Goal: Task Accomplishment & Management: Complete application form

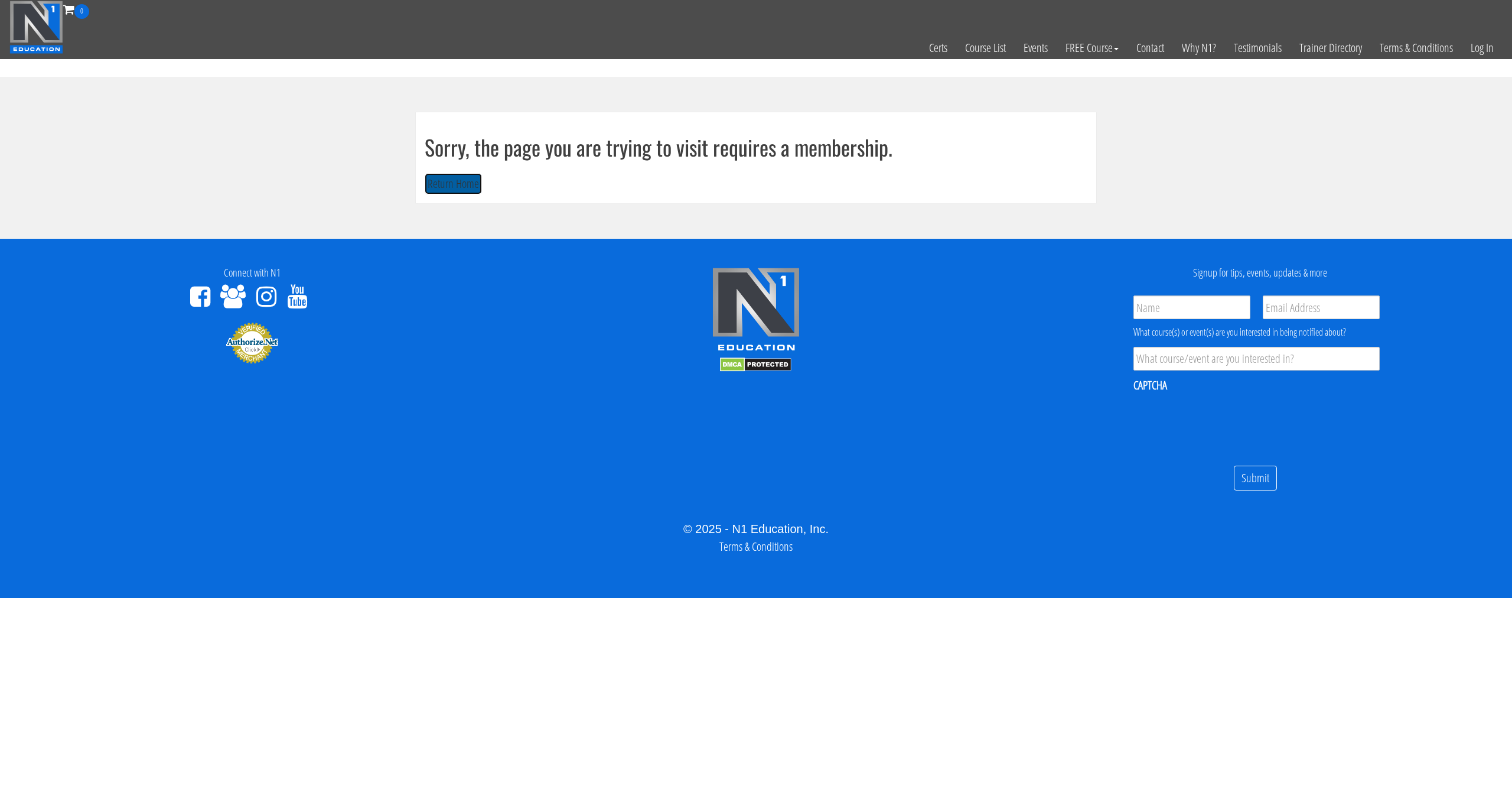
click at [458, 191] on button "Return Home" at bounding box center [453, 184] width 57 height 22
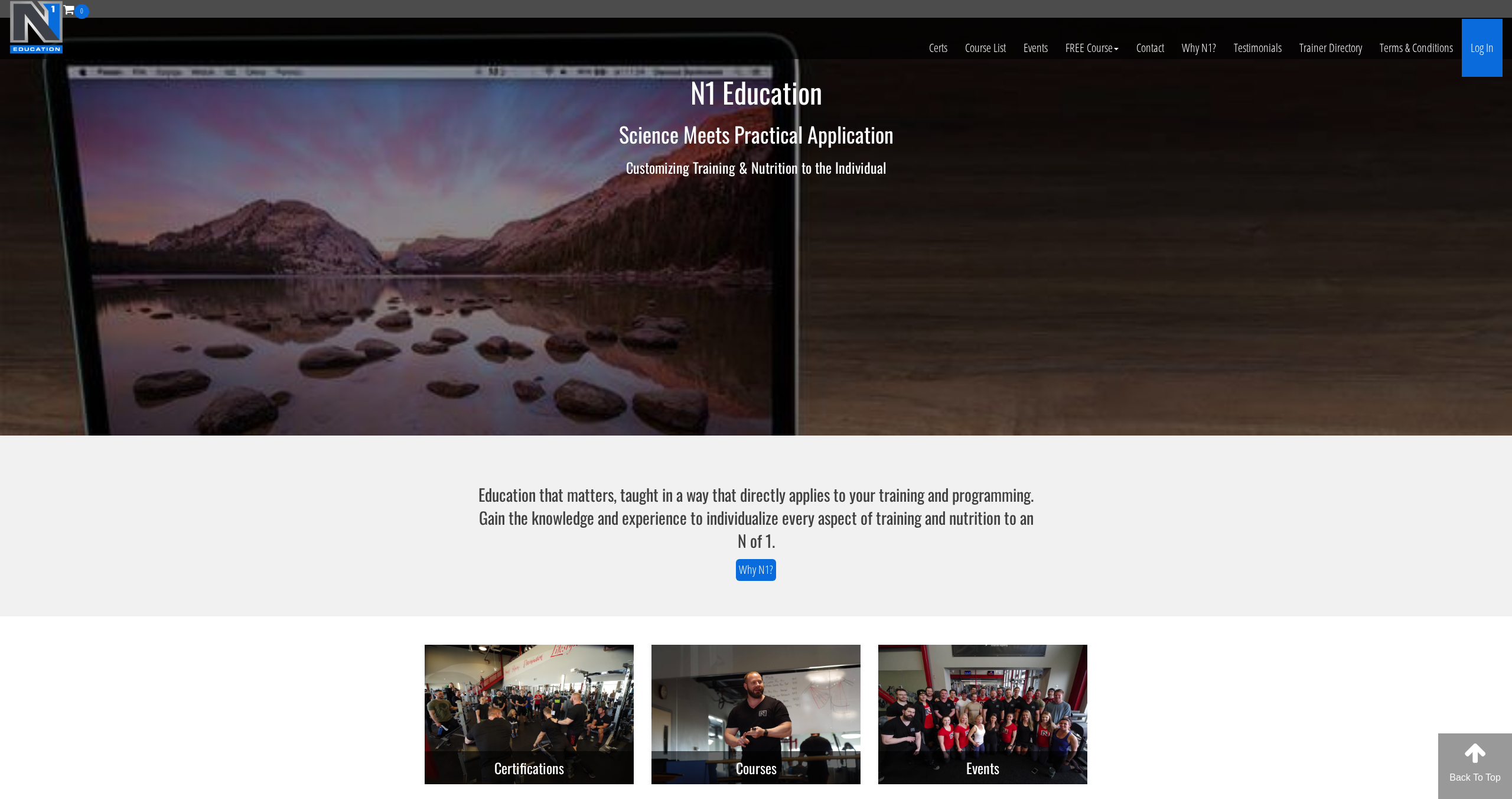
click at [1477, 46] on link "Log In" at bounding box center [1482, 48] width 41 height 58
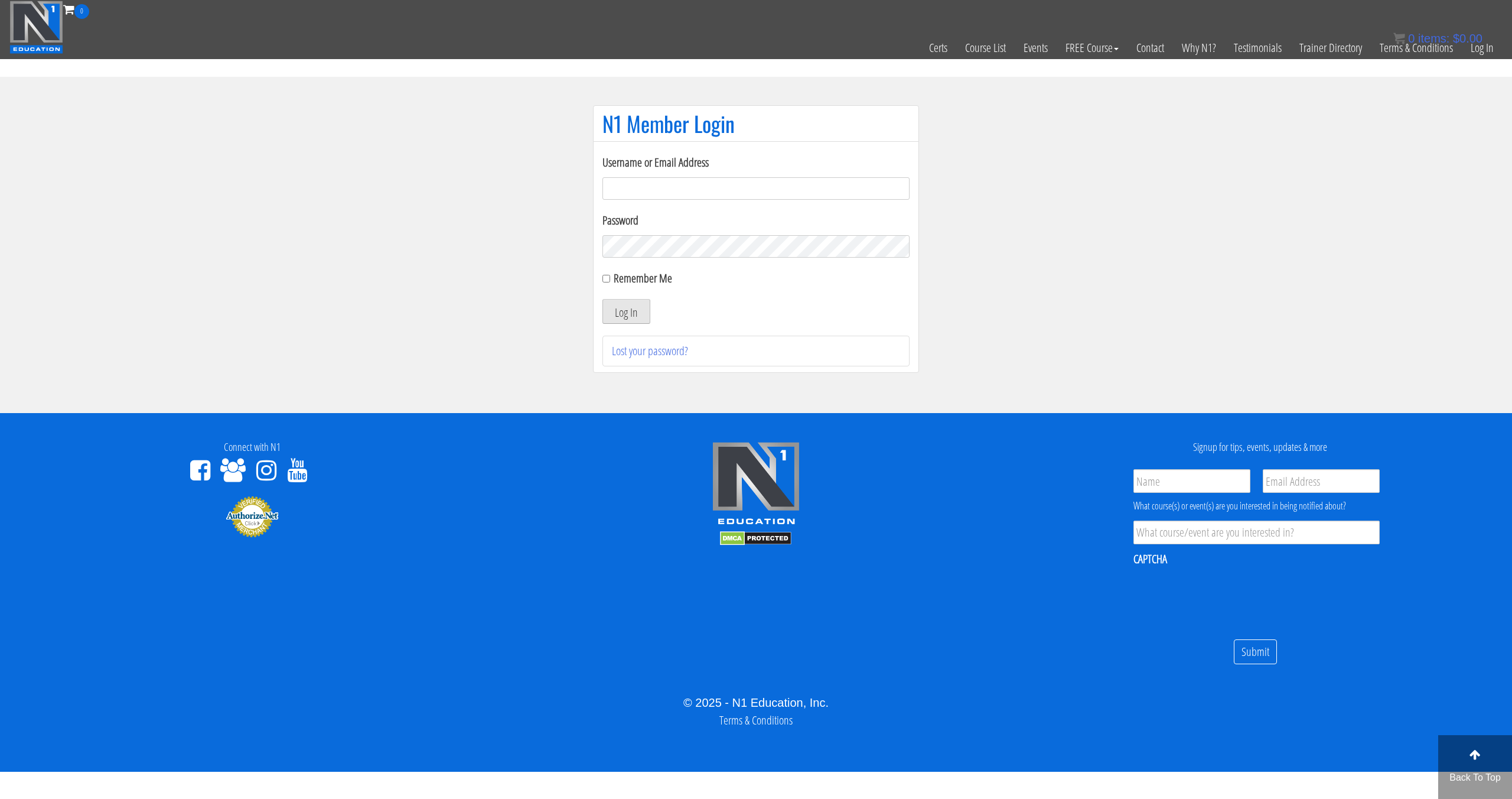
type input "pinedaa24@gmail.com"
click at [636, 301] on button "Log In" at bounding box center [626, 311] width 48 height 25
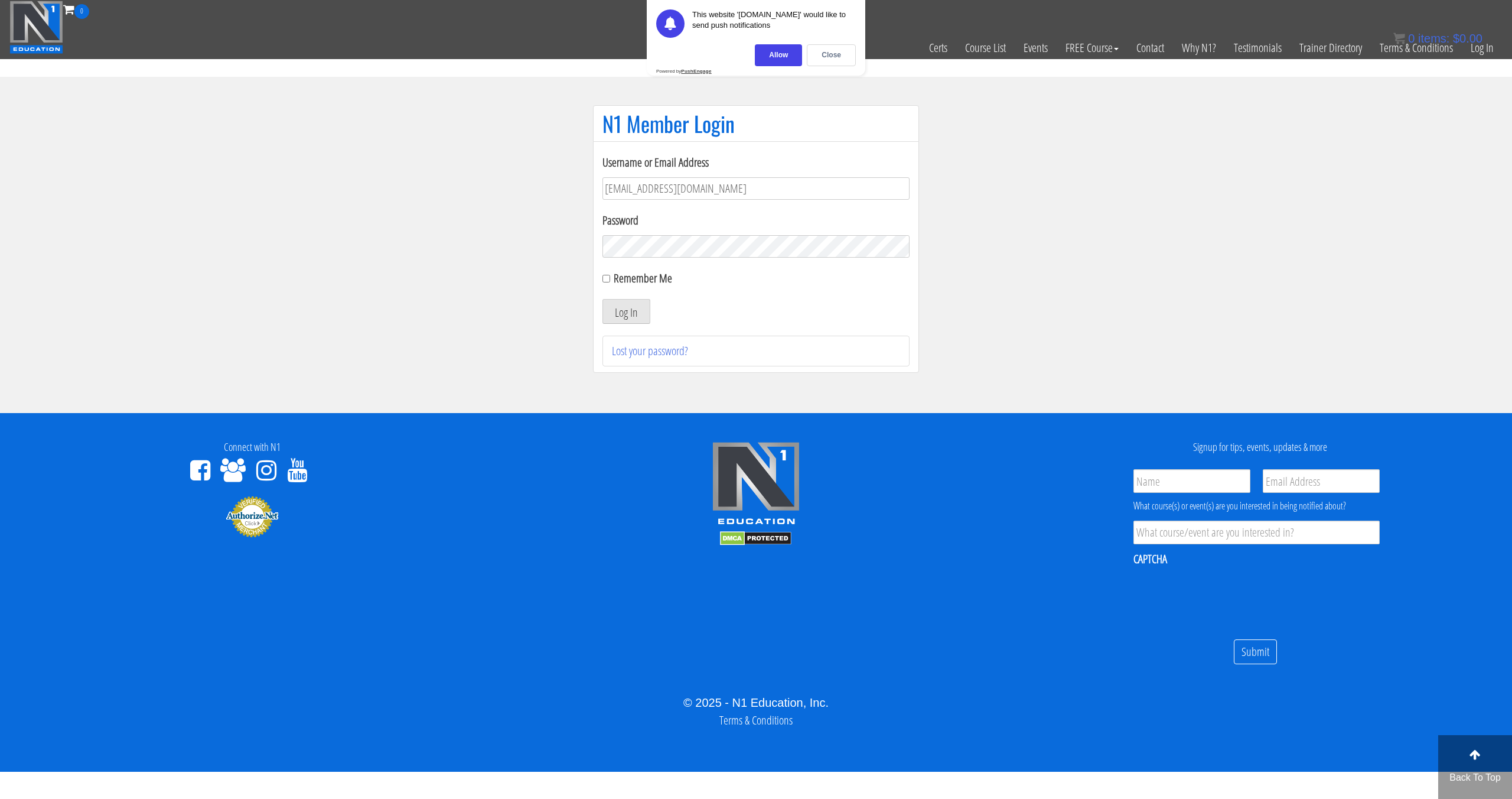
click at [817, 57] on div "Close" at bounding box center [831, 55] width 49 height 22
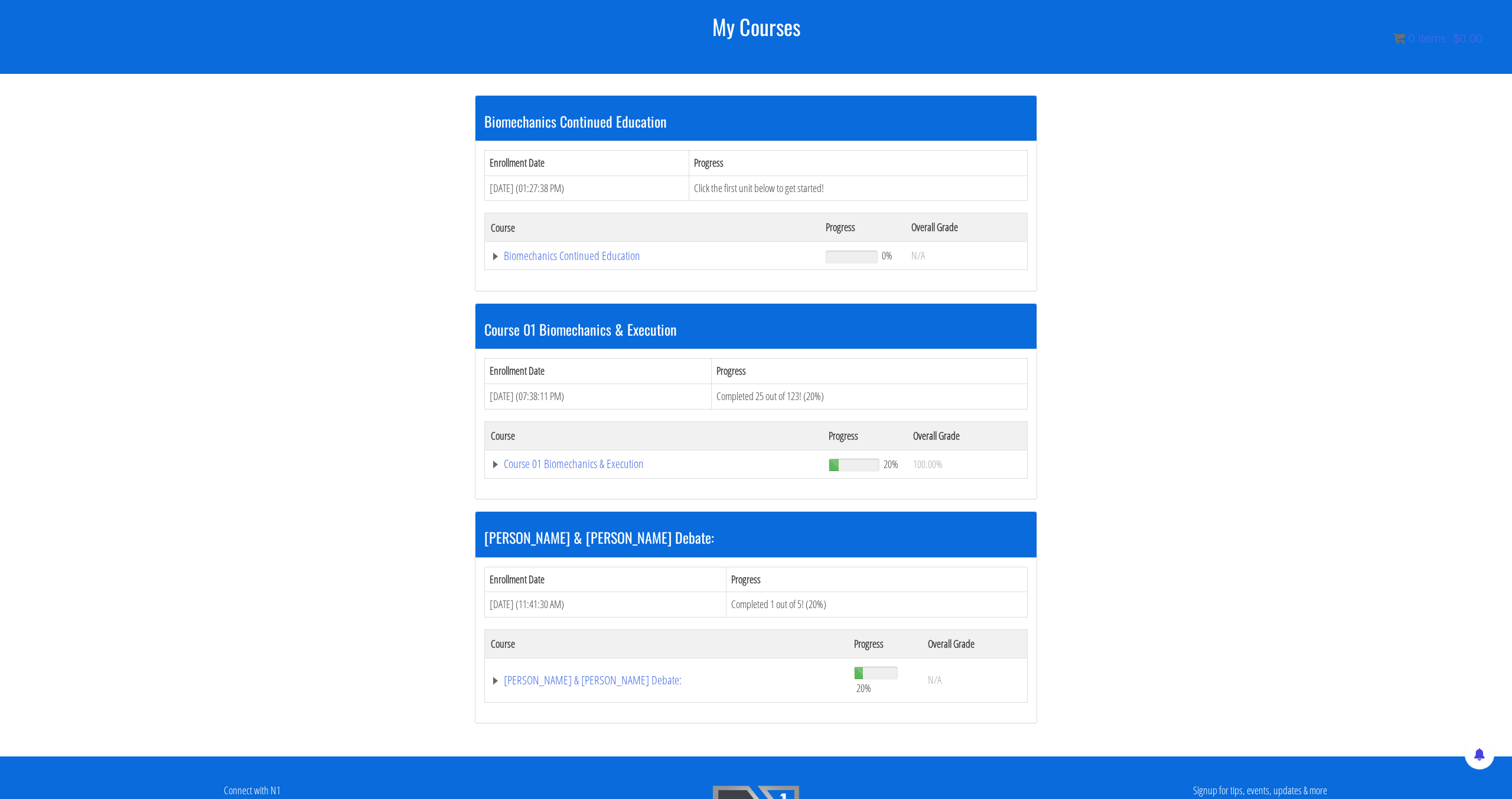
scroll to position [149, 0]
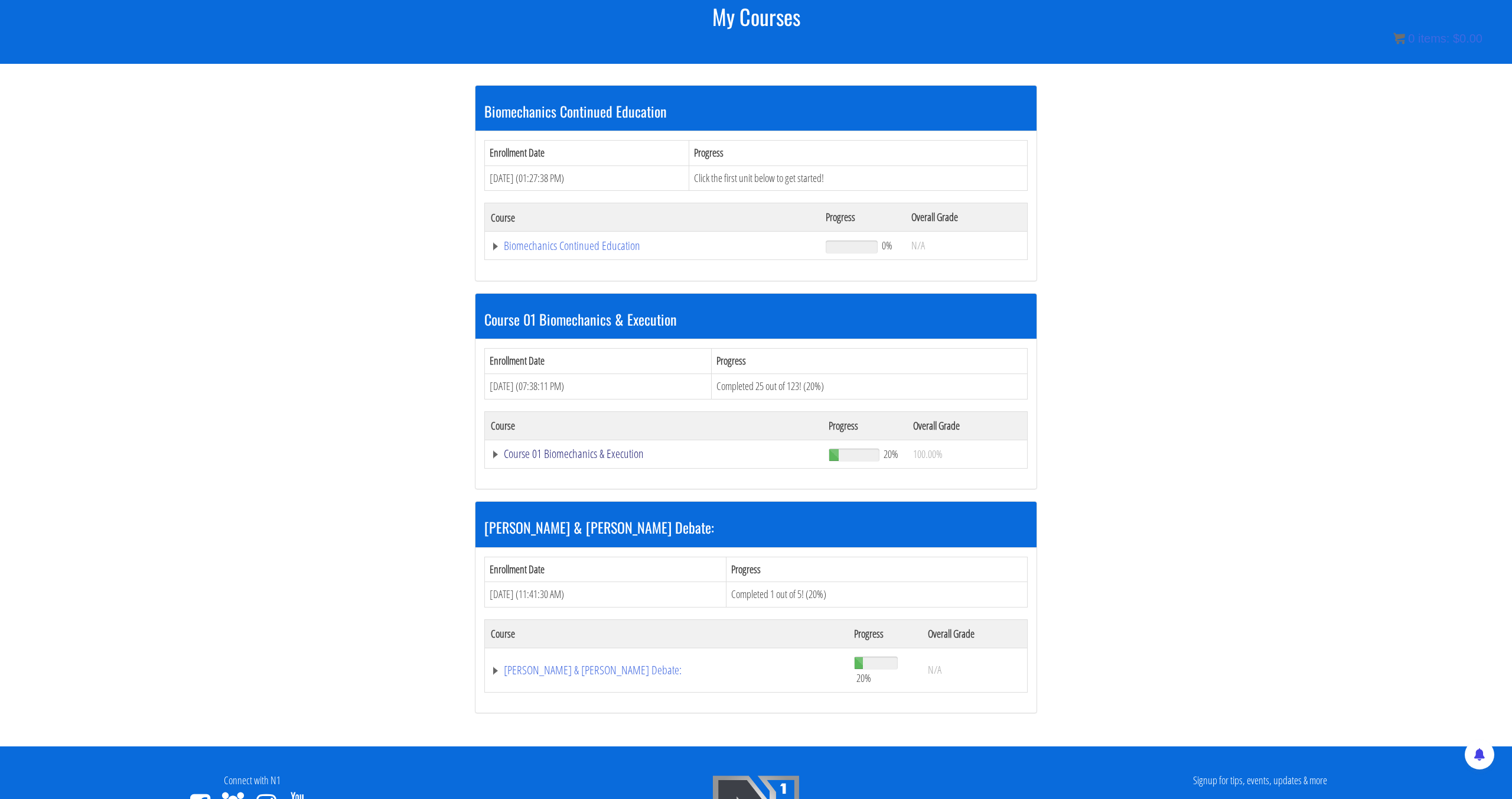
click at [608, 252] on link "Course 01 Biomechanics & Execution" at bounding box center [652, 246] width 323 height 12
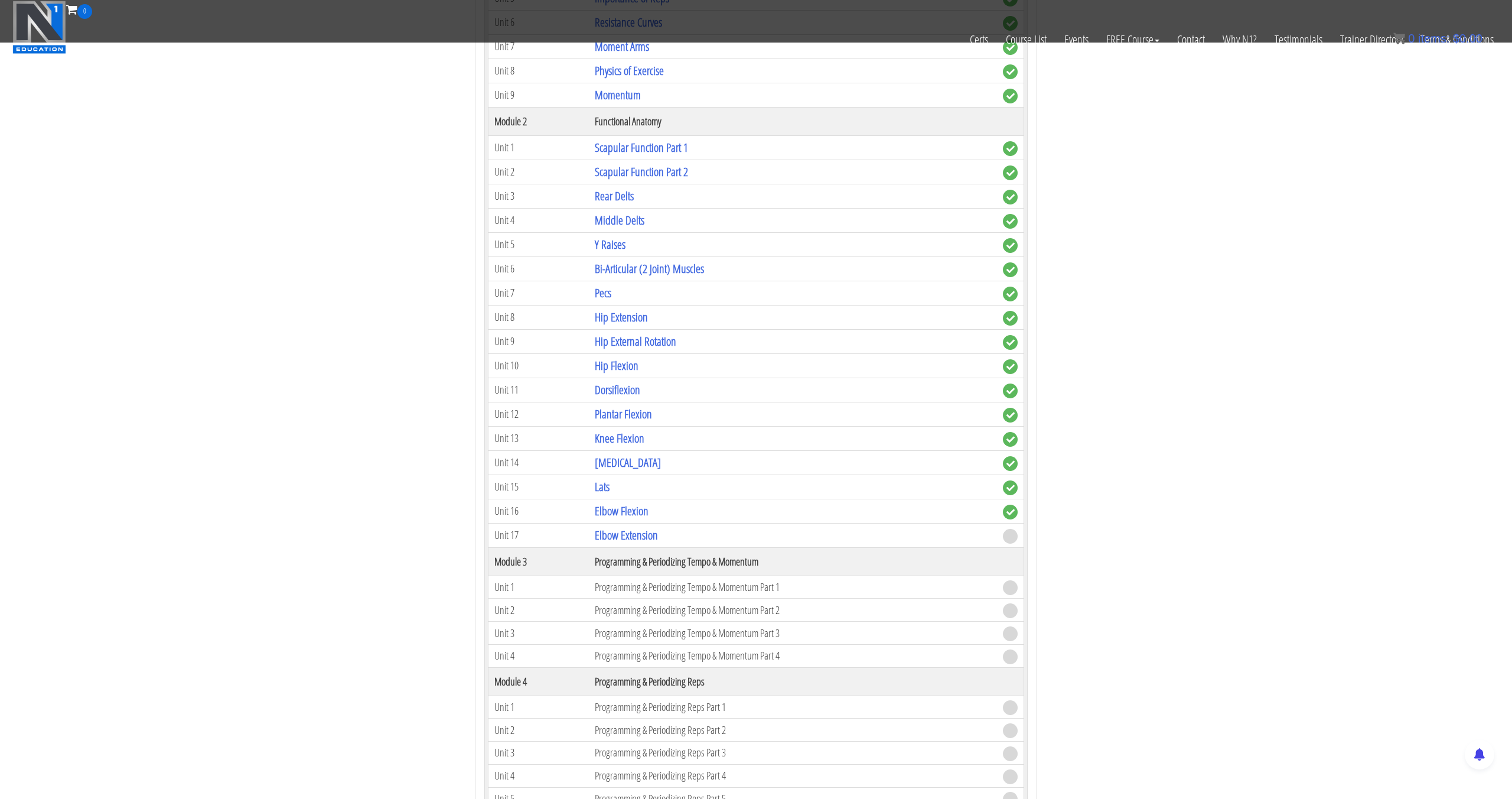
scroll to position [703, 0]
click at [637, 538] on link "Elbow Extension" at bounding box center [626, 532] width 63 height 16
click at [642, 534] on link "Elbow Extension" at bounding box center [626, 532] width 63 height 16
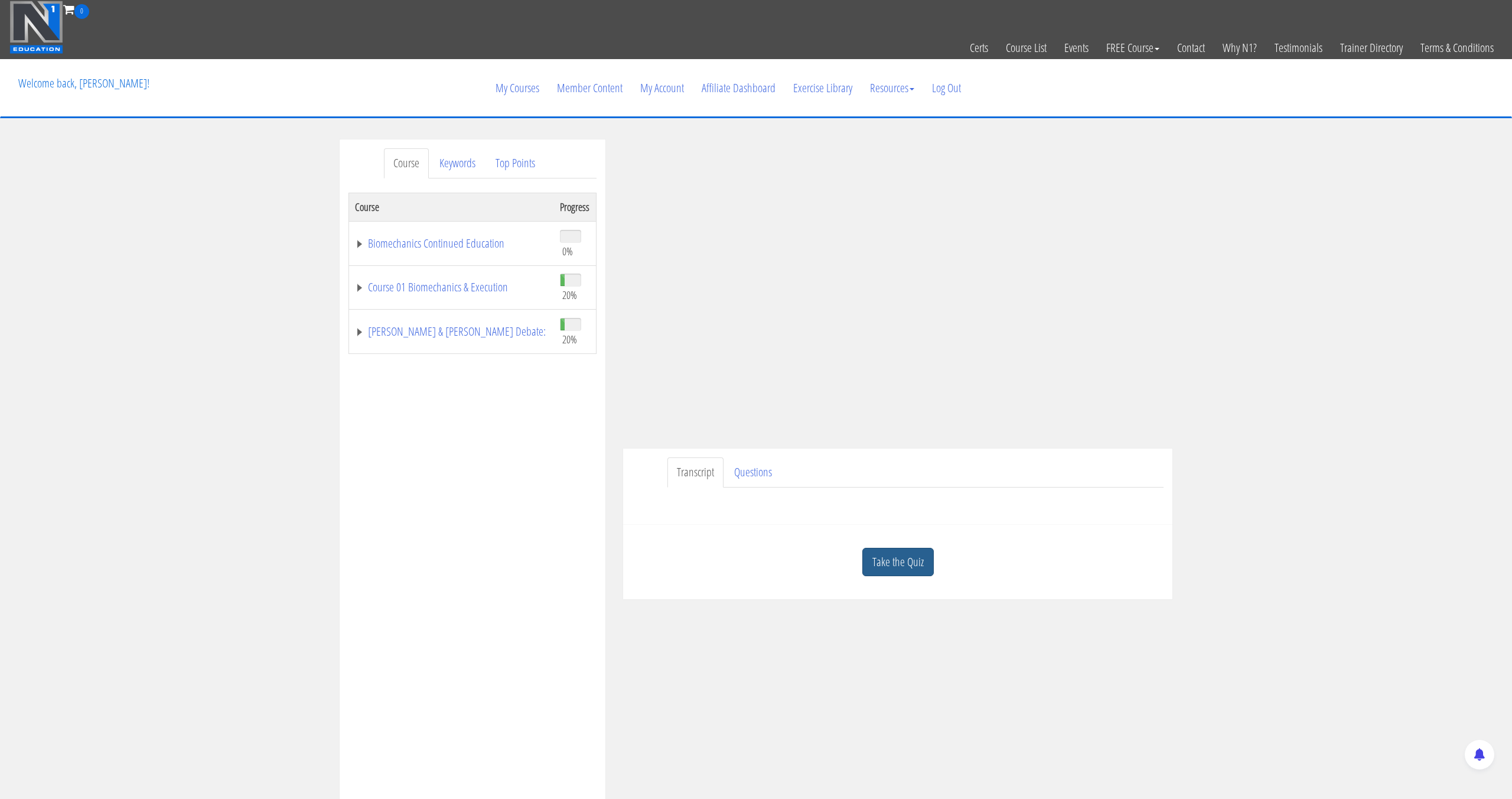
click at [882, 562] on link "Take the Quiz" at bounding box center [898, 562] width 72 height 29
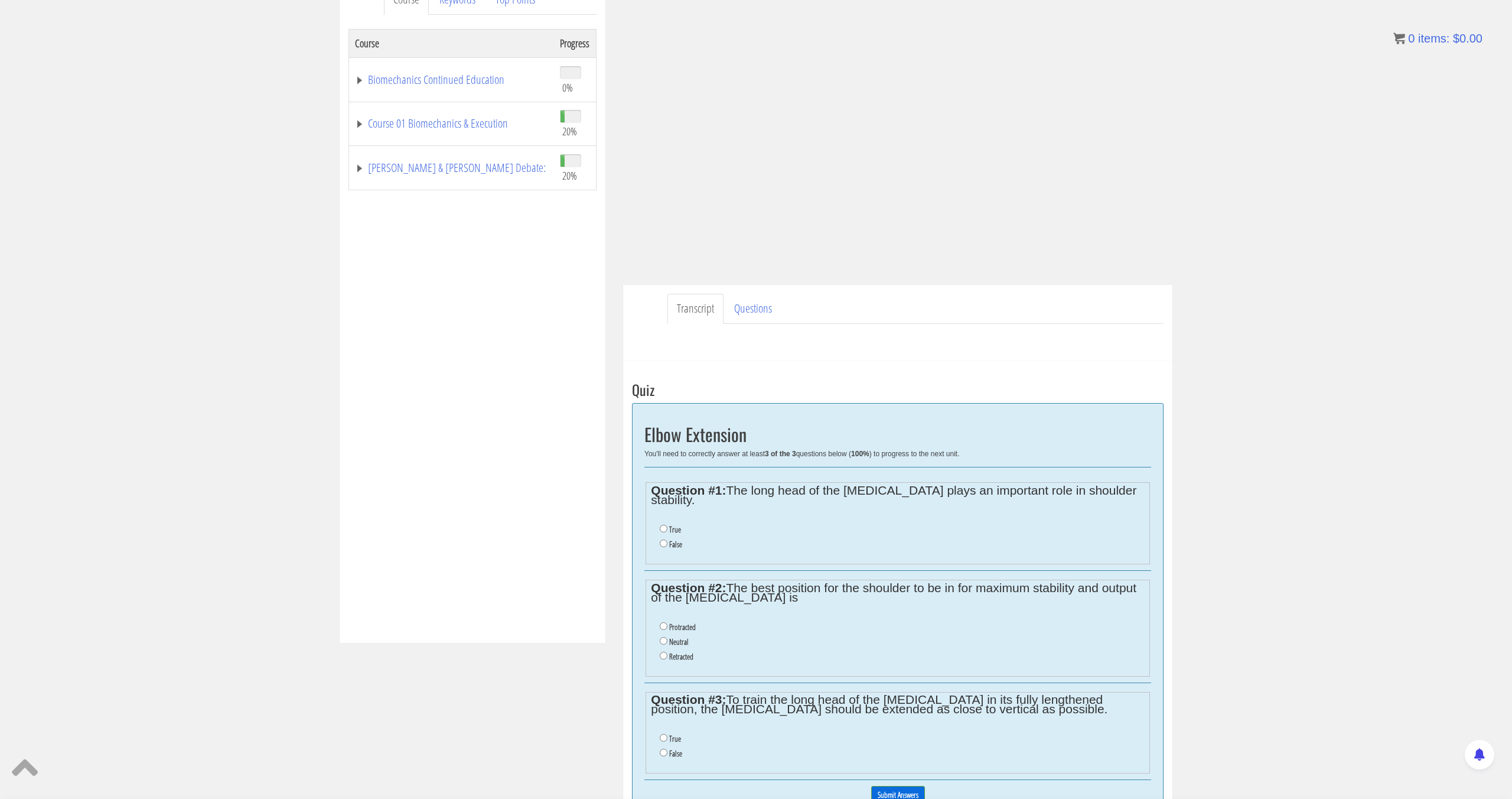
scroll to position [167, 0]
click at [664, 522] on input "True" at bounding box center [663, 525] width 8 height 8
radio input "true"
click at [683, 648] on label "Retracted" at bounding box center [681, 653] width 24 height 9
click at [667, 648] on input "Retracted" at bounding box center [663, 652] width 8 height 8
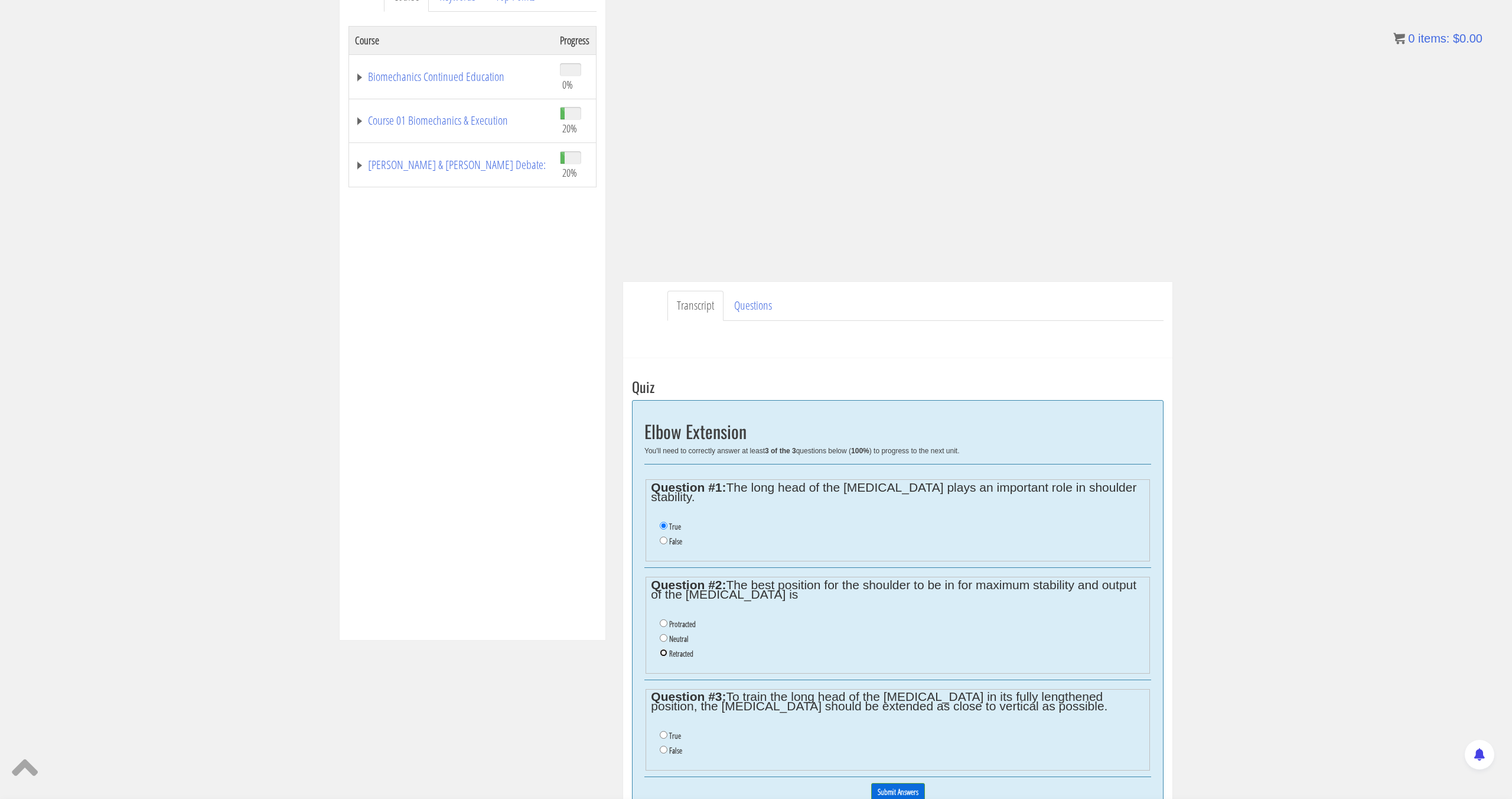
radio input "true"
click at [665, 729] on li "True" at bounding box center [902, 736] width 484 height 15
click at [666, 731] on input "True" at bounding box center [663, 734] width 8 height 8
radio input "true"
click at [889, 786] on input "Submit Answers" at bounding box center [898, 792] width 53 height 18
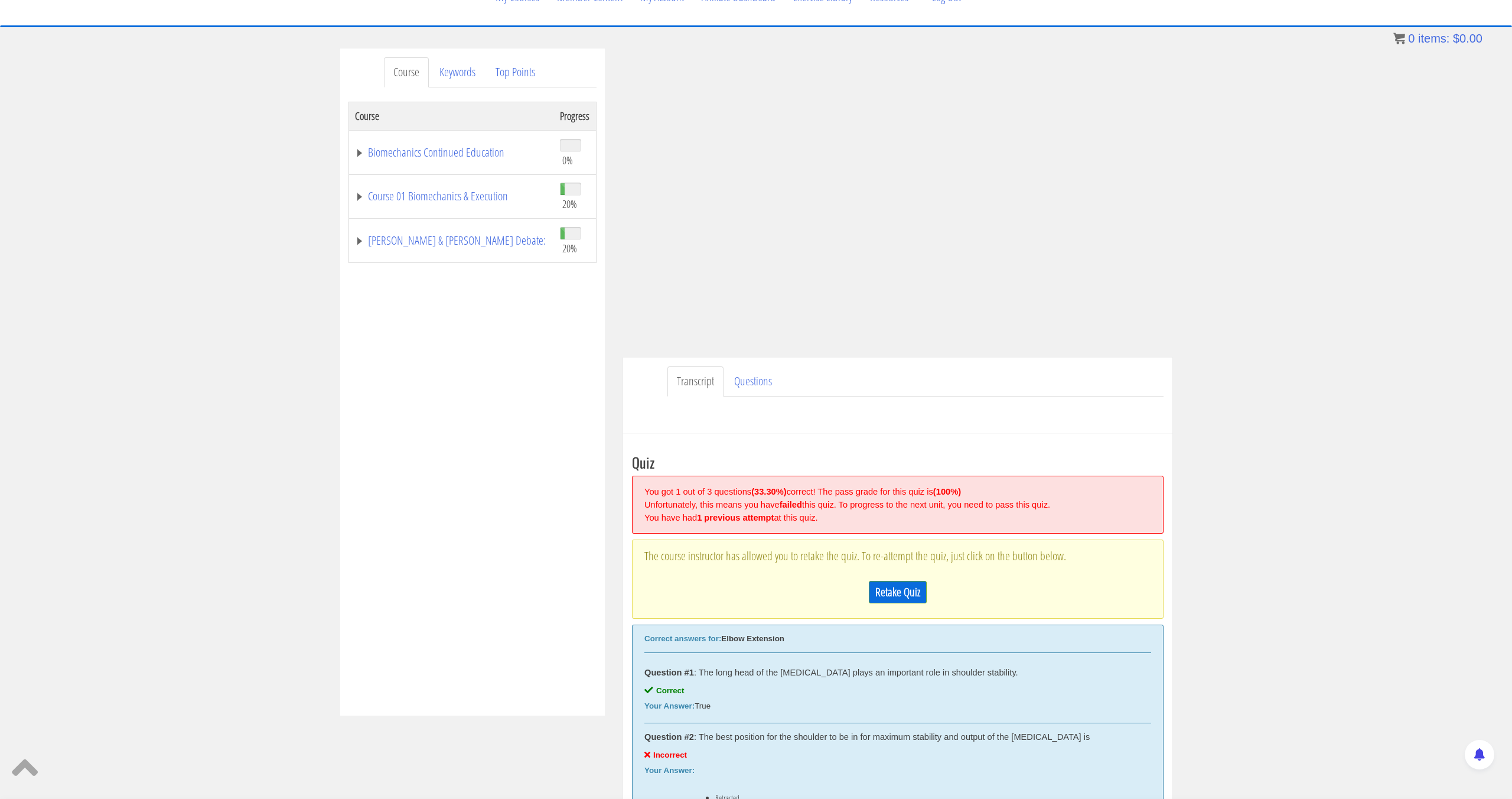
scroll to position [79, 0]
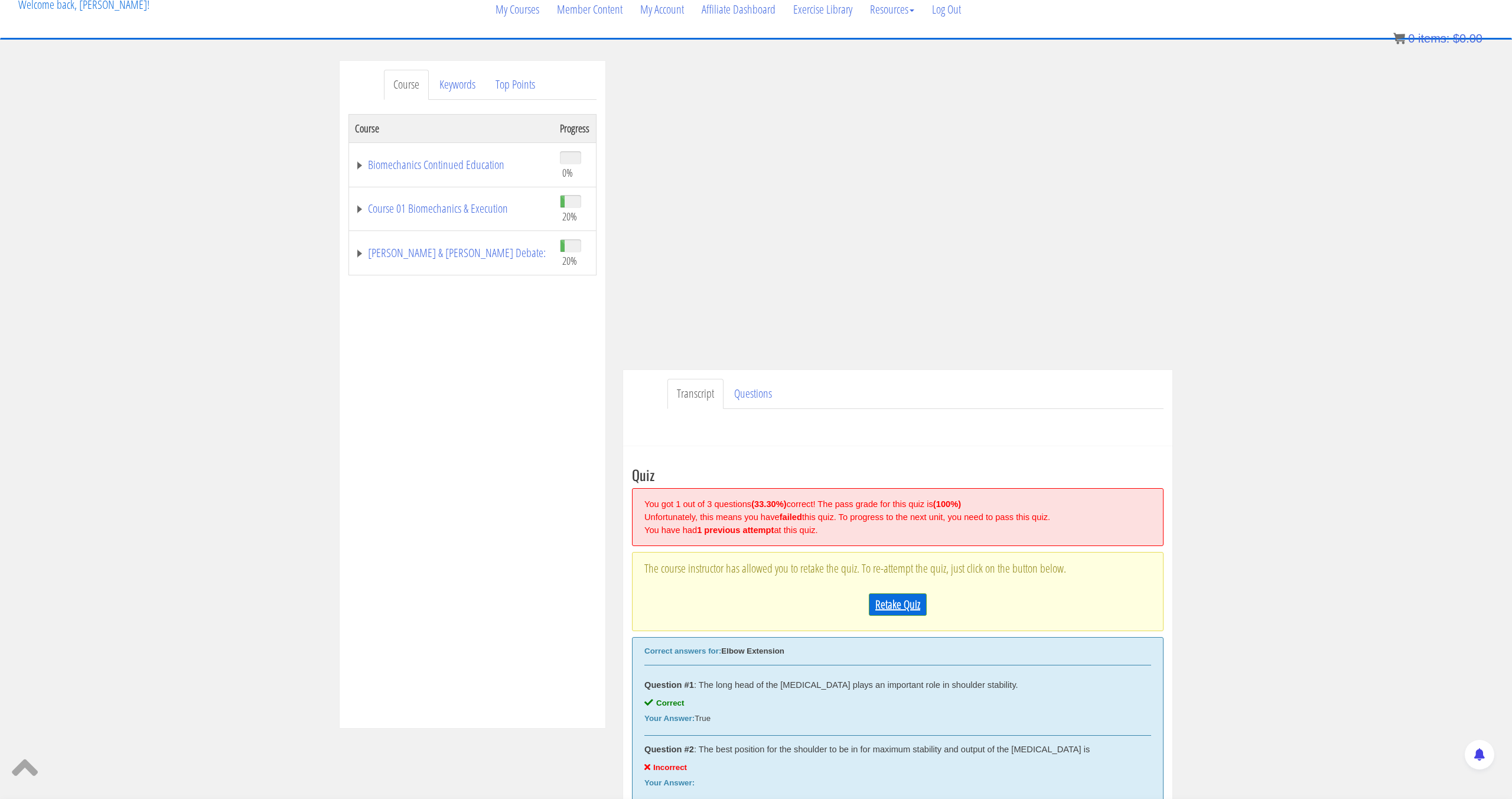
click at [913, 598] on link "Retake Quiz" at bounding box center [897, 605] width 58 height 23
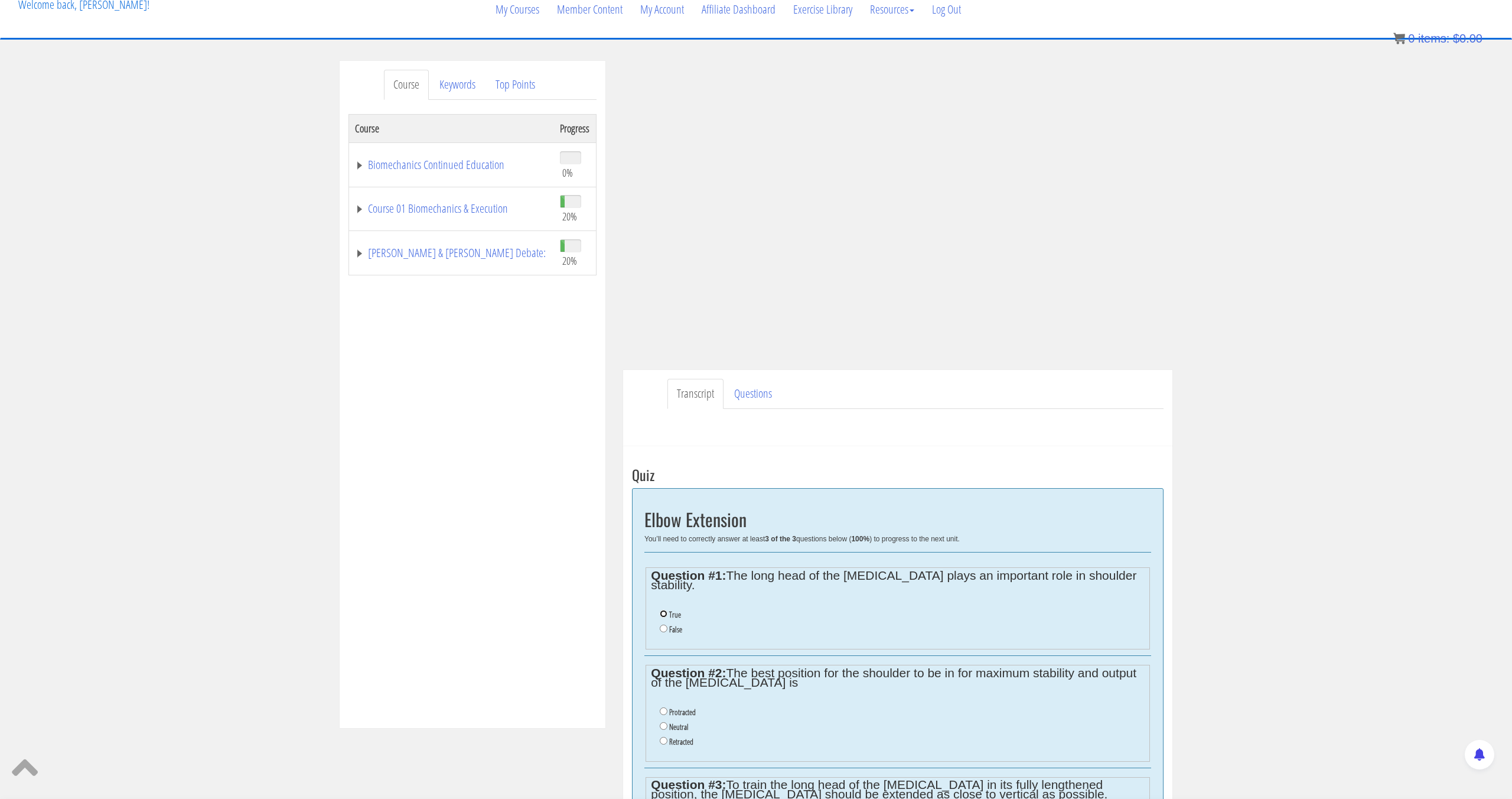
click at [667, 610] on input "True" at bounding box center [663, 613] width 8 height 8
radio input "true"
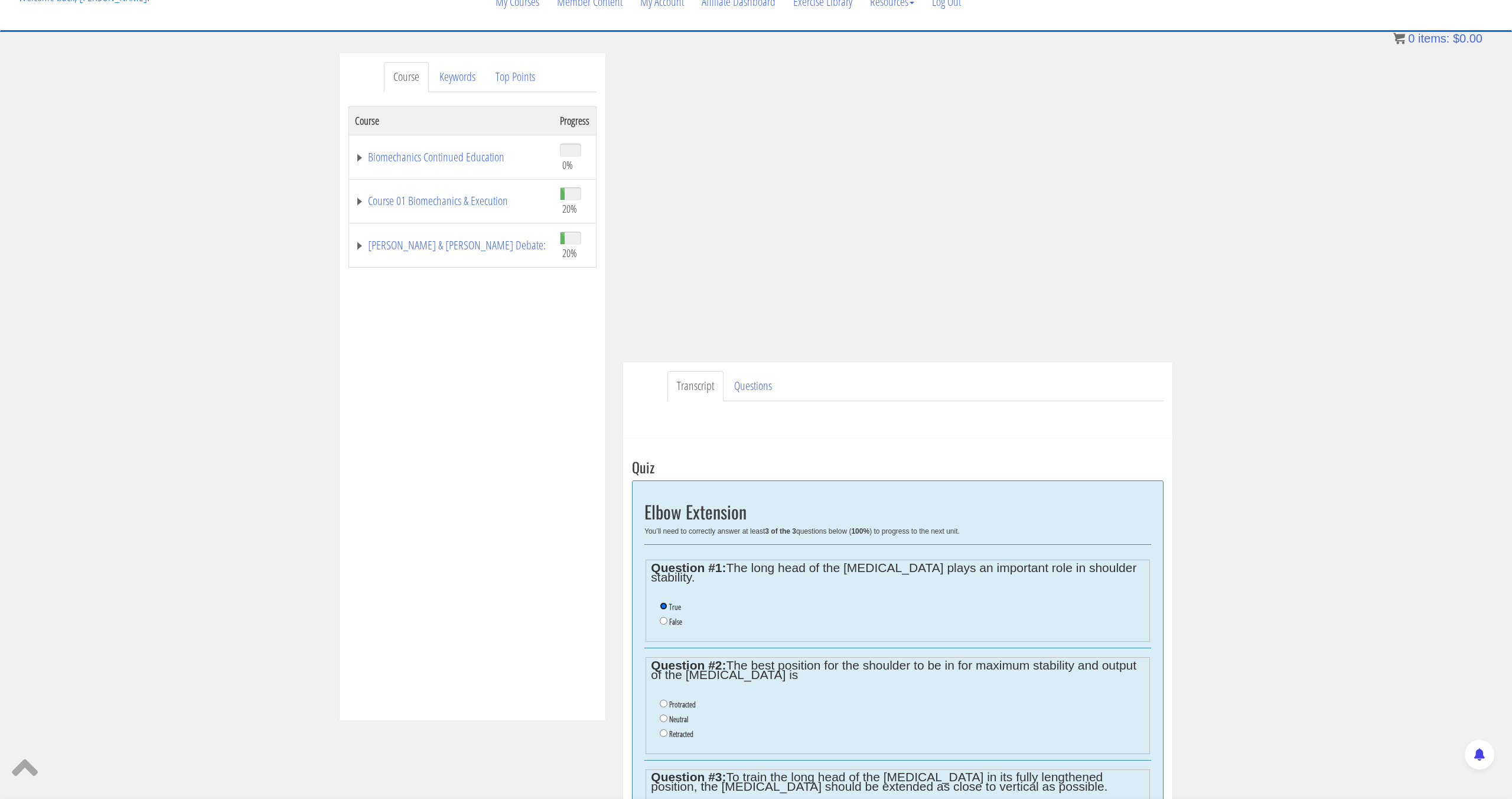
scroll to position [99, 0]
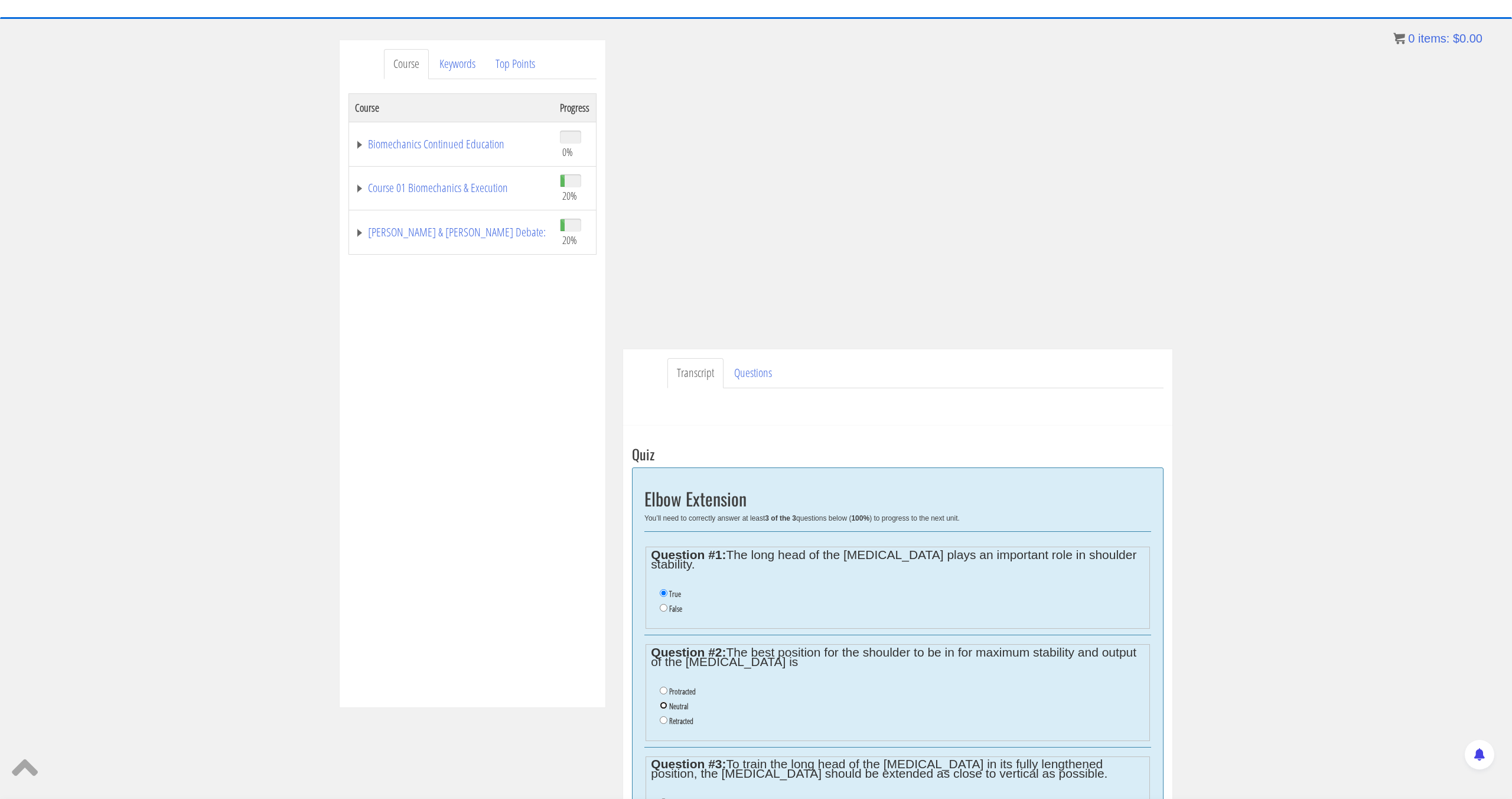
click at [663, 701] on input "Neutral" at bounding box center [663, 705] width 8 height 8
radio input "true"
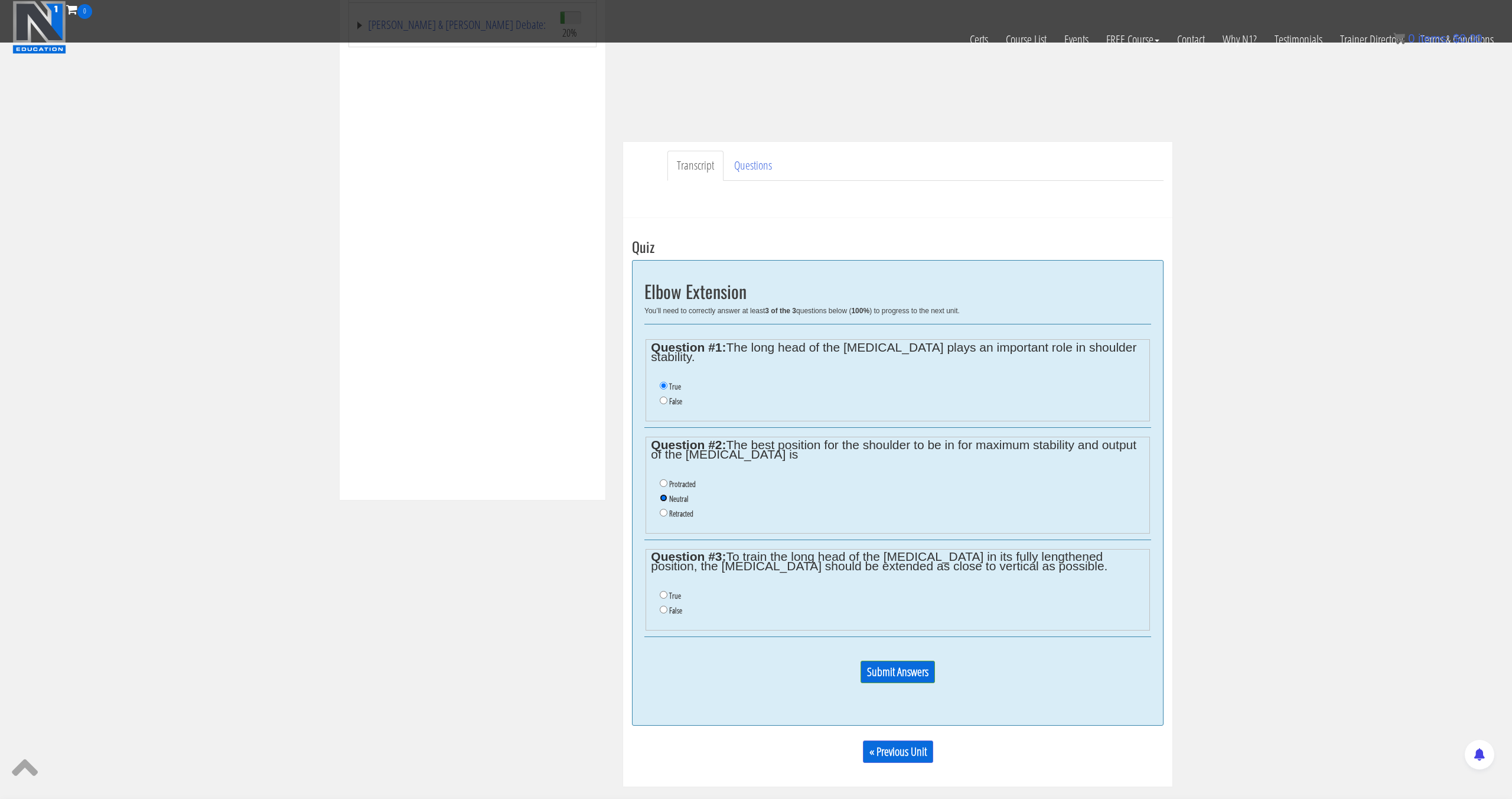
scroll to position [248, 0]
click at [666, 605] on input "False" at bounding box center [663, 608] width 8 height 8
radio input "true"
click at [878, 661] on input "Submit Answers" at bounding box center [898, 671] width 75 height 23
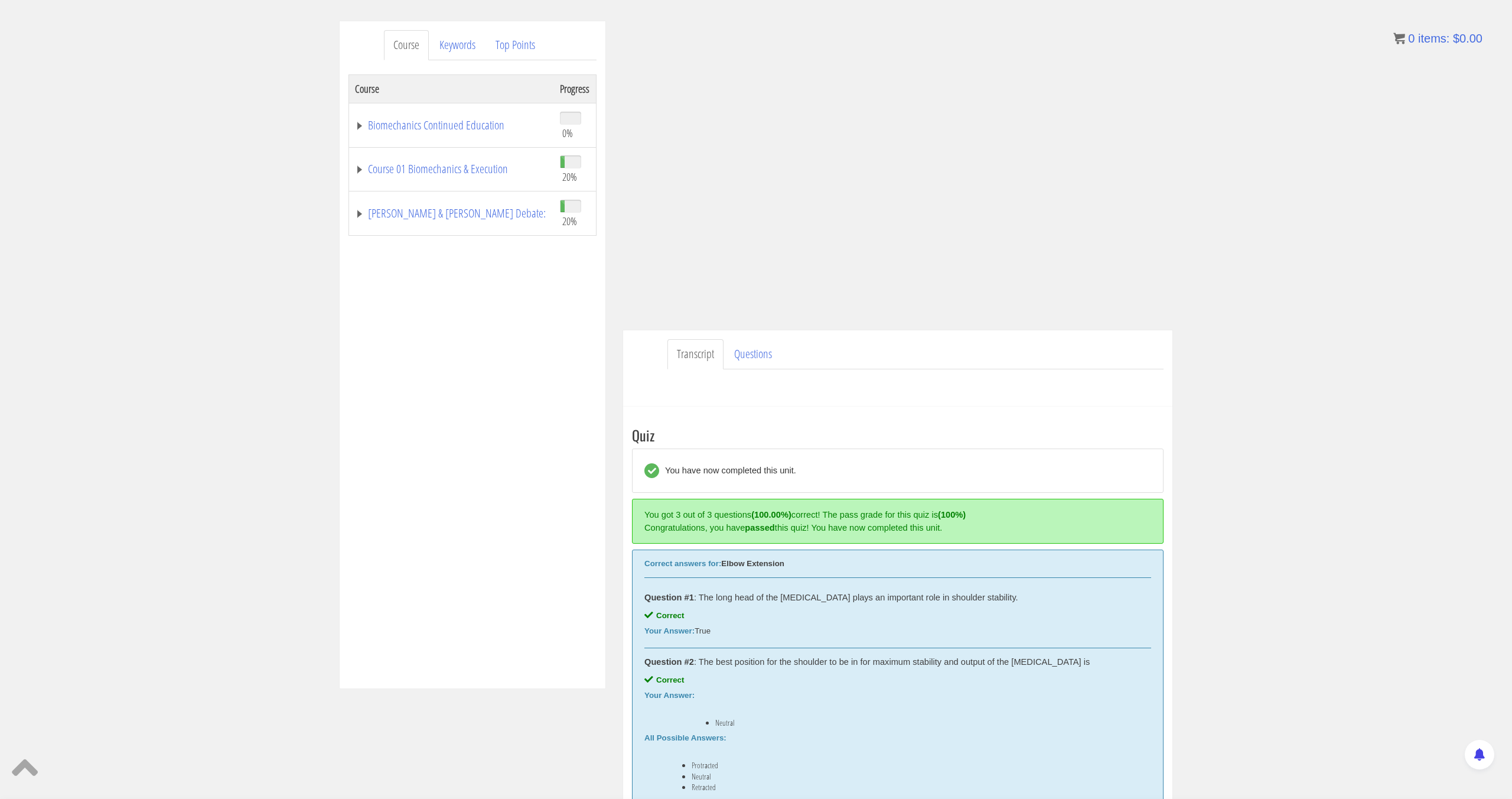
scroll to position [115, 0]
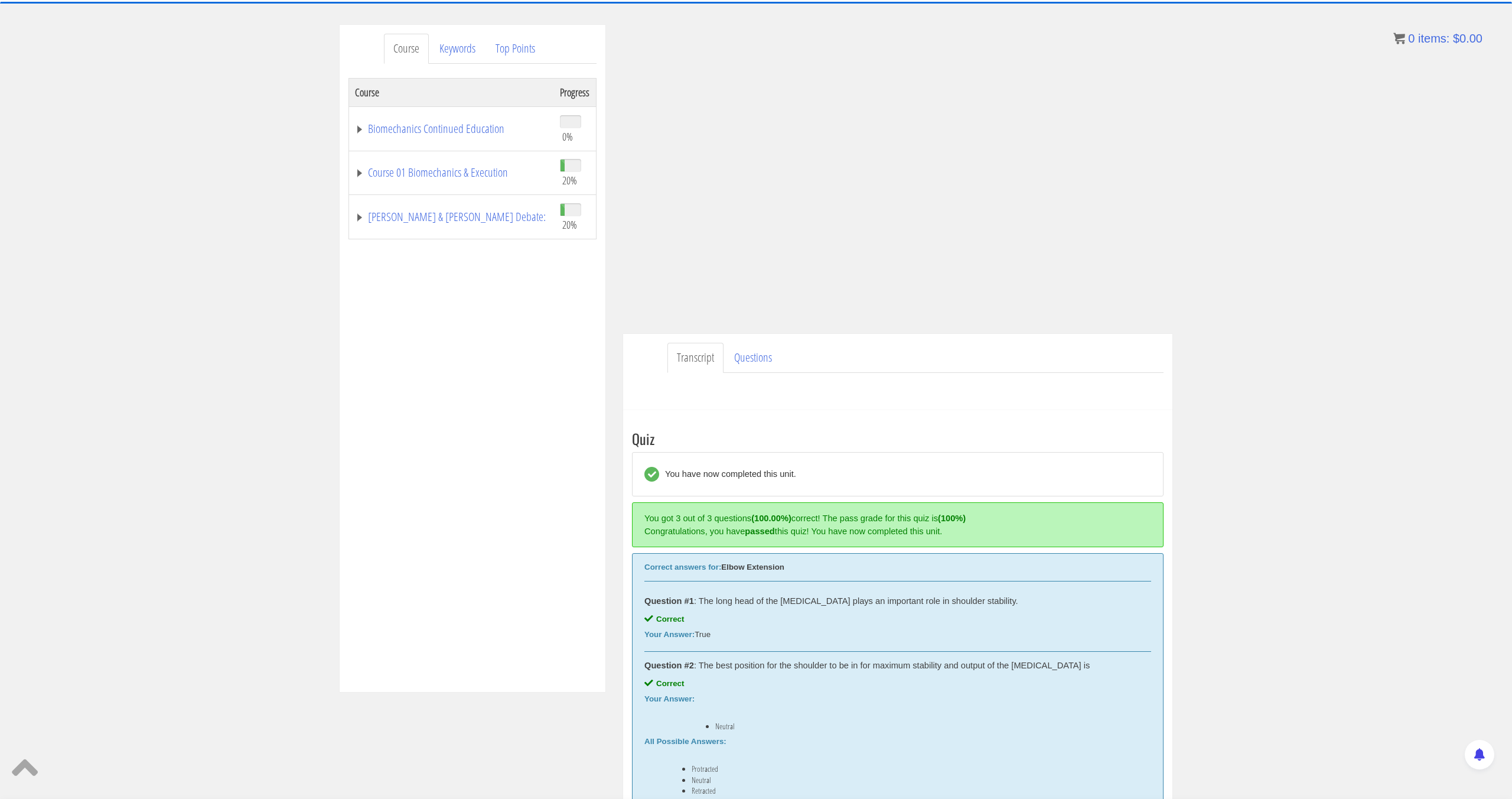
drag, startPoint x: 1173, startPoint y: 416, endPoint x: 1187, endPoint y: 392, distance: 27.8
click at [1172, 394] on div "Andrew Pineda pinedaa24@gmail.com 2025-08-28 2601:640:8a81:95c0:905c:7570:3962:…" at bounding box center [898, 490] width 567 height 931
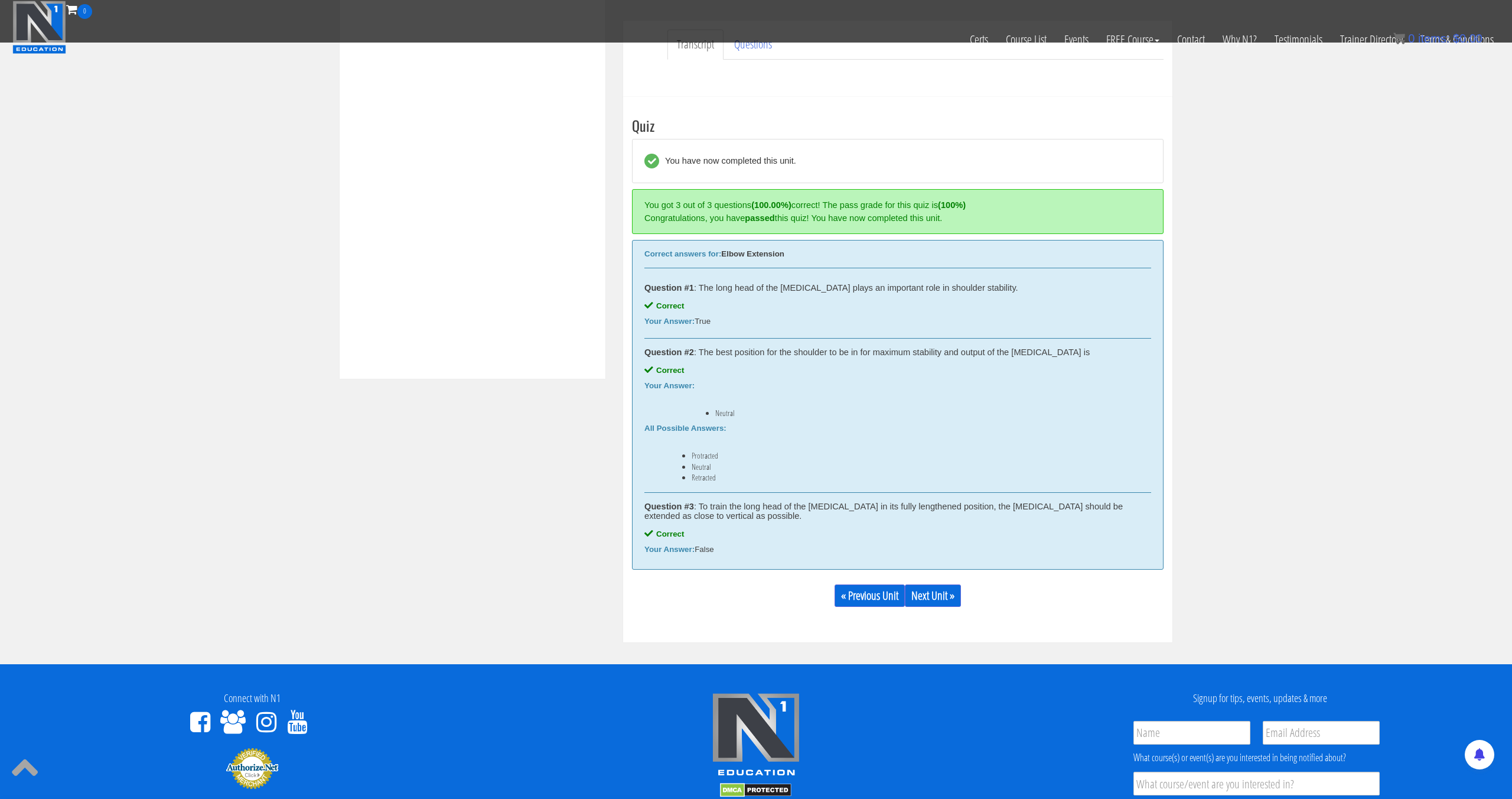
scroll to position [565, 0]
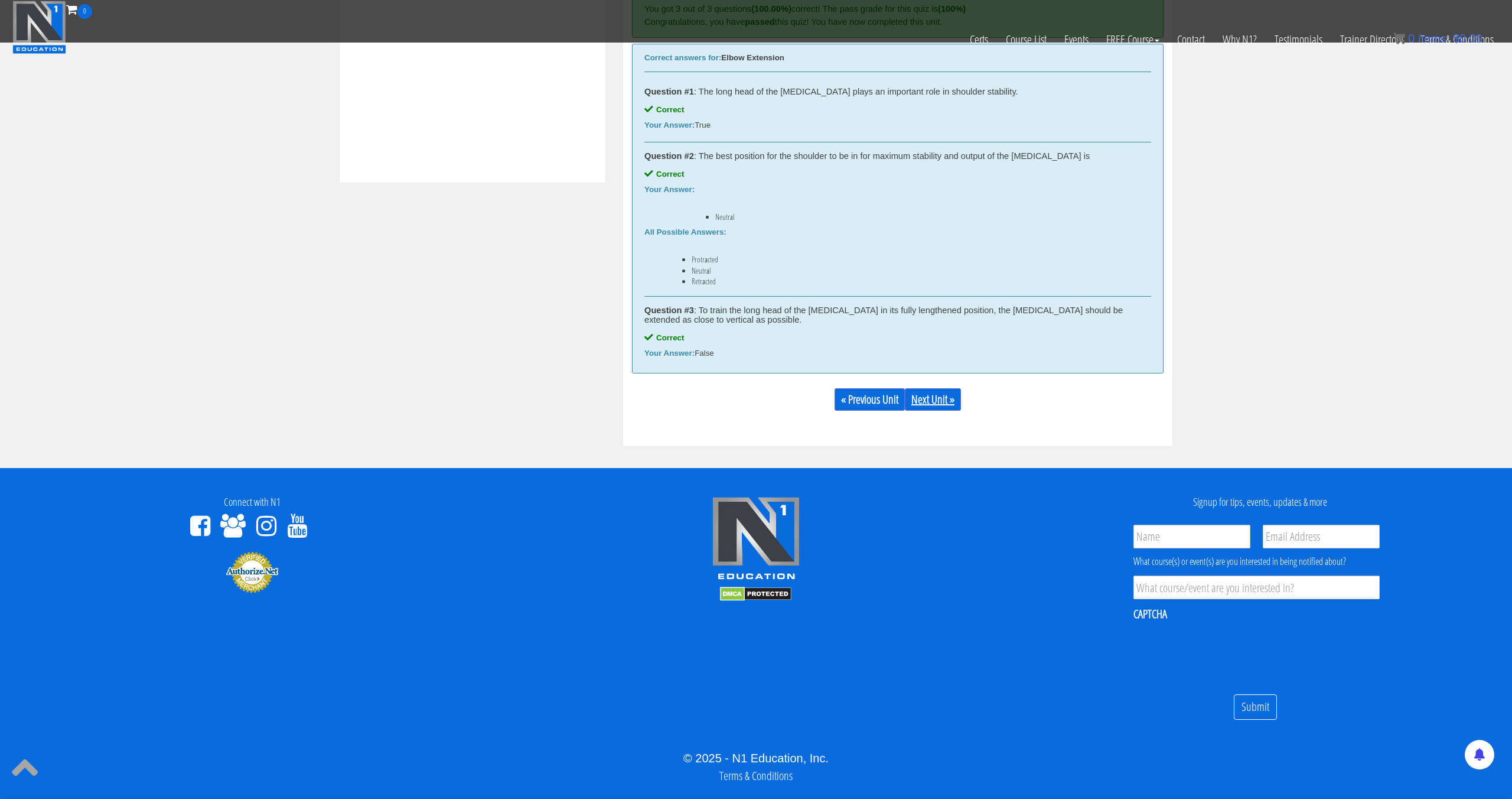
click at [916, 405] on link "Next Unit »" at bounding box center [933, 399] width 56 height 23
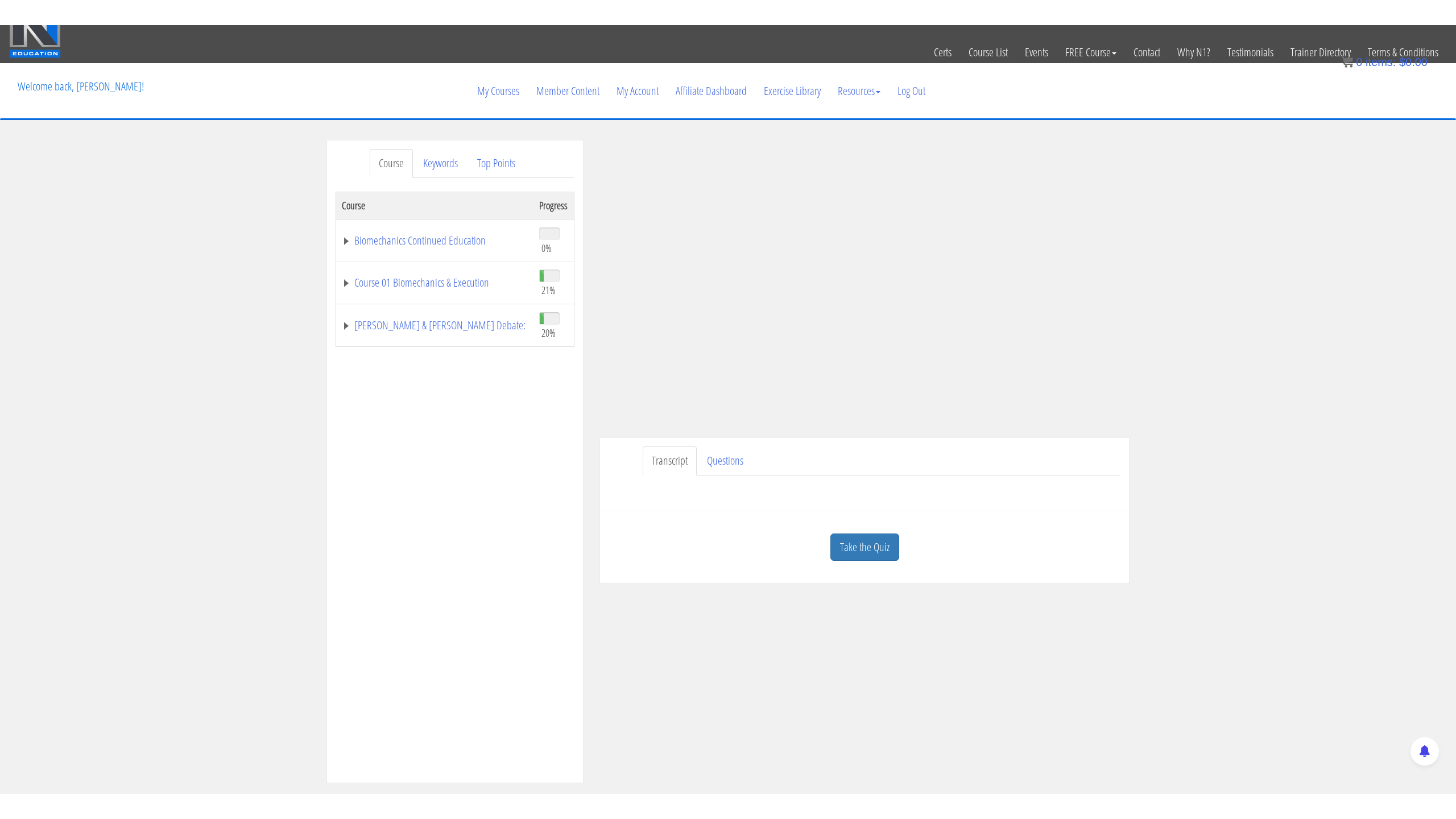
scroll to position [23, 0]
